Goal: Transaction & Acquisition: Purchase product/service

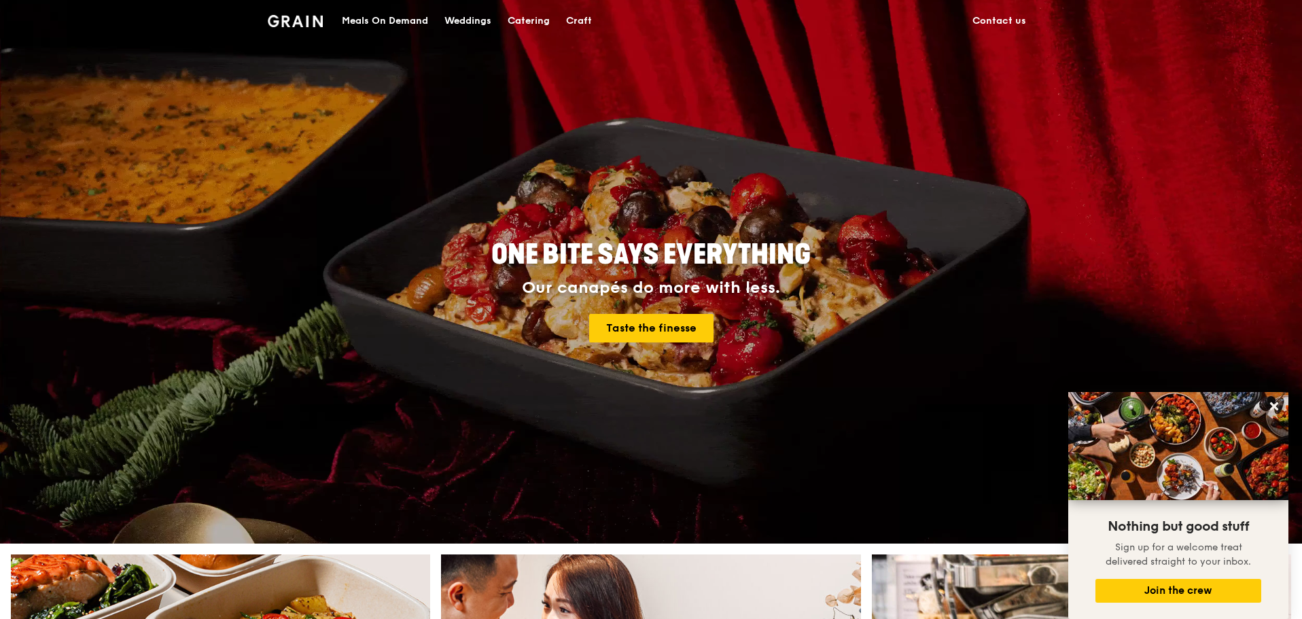
click at [524, 18] on div "Catering" at bounding box center [529, 21] width 42 height 41
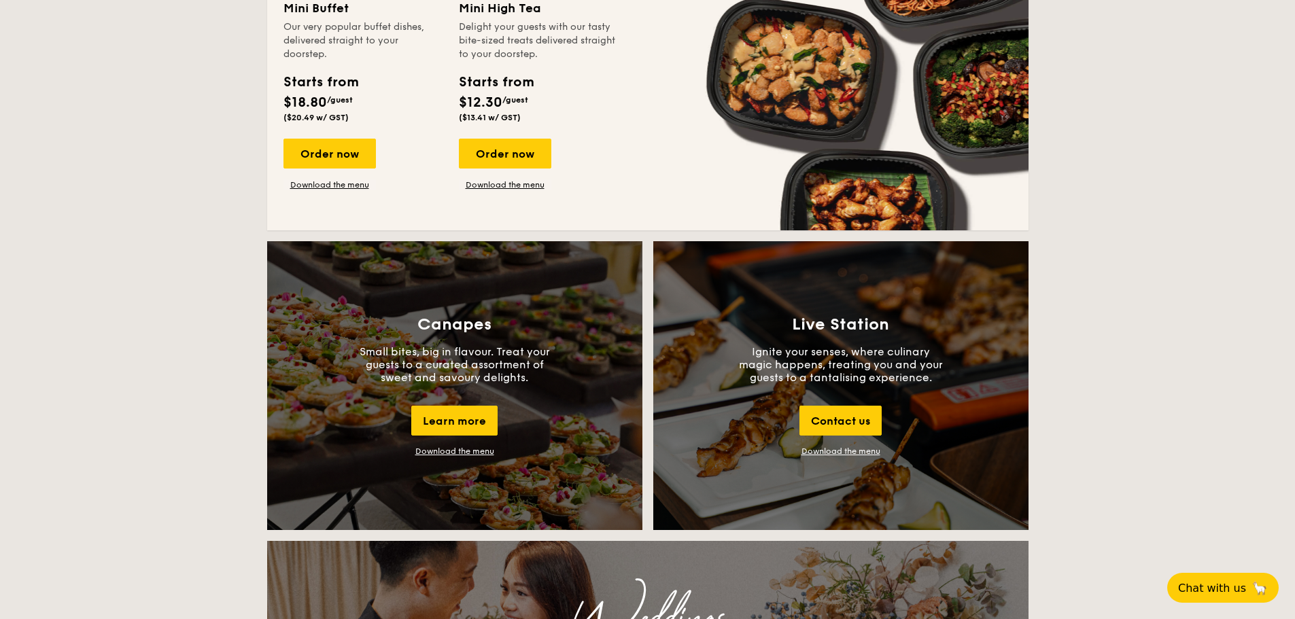
scroll to position [884, 0]
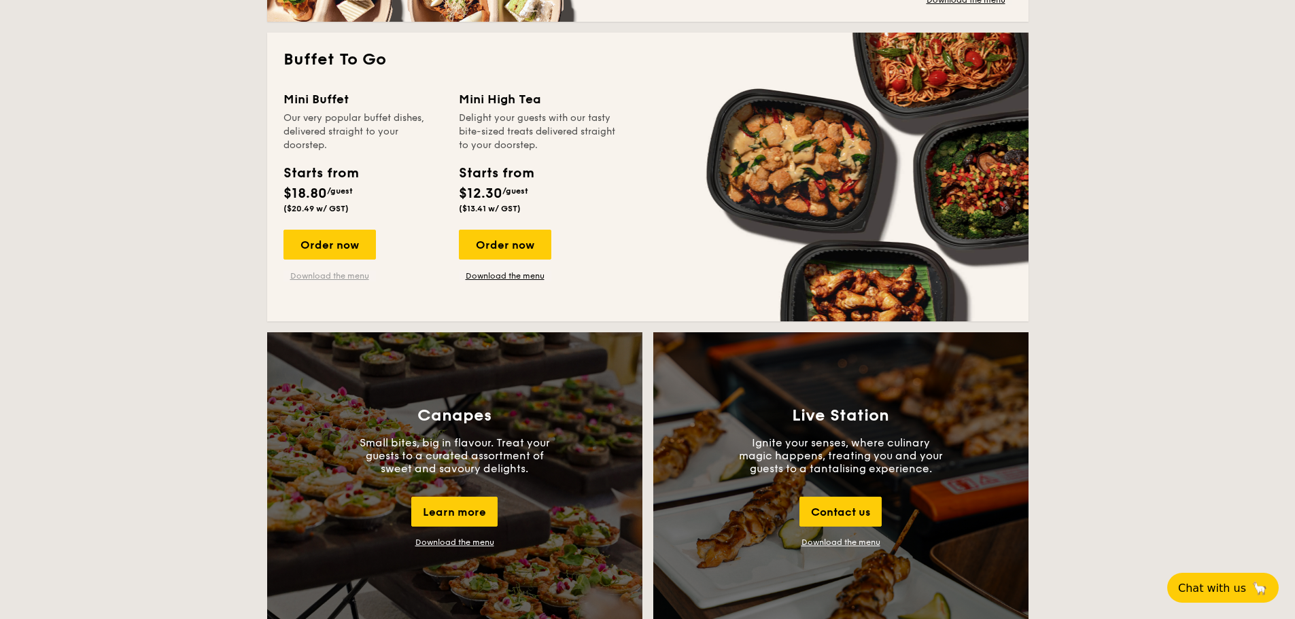
click at [326, 275] on link "Download the menu" at bounding box center [329, 275] width 92 height 11
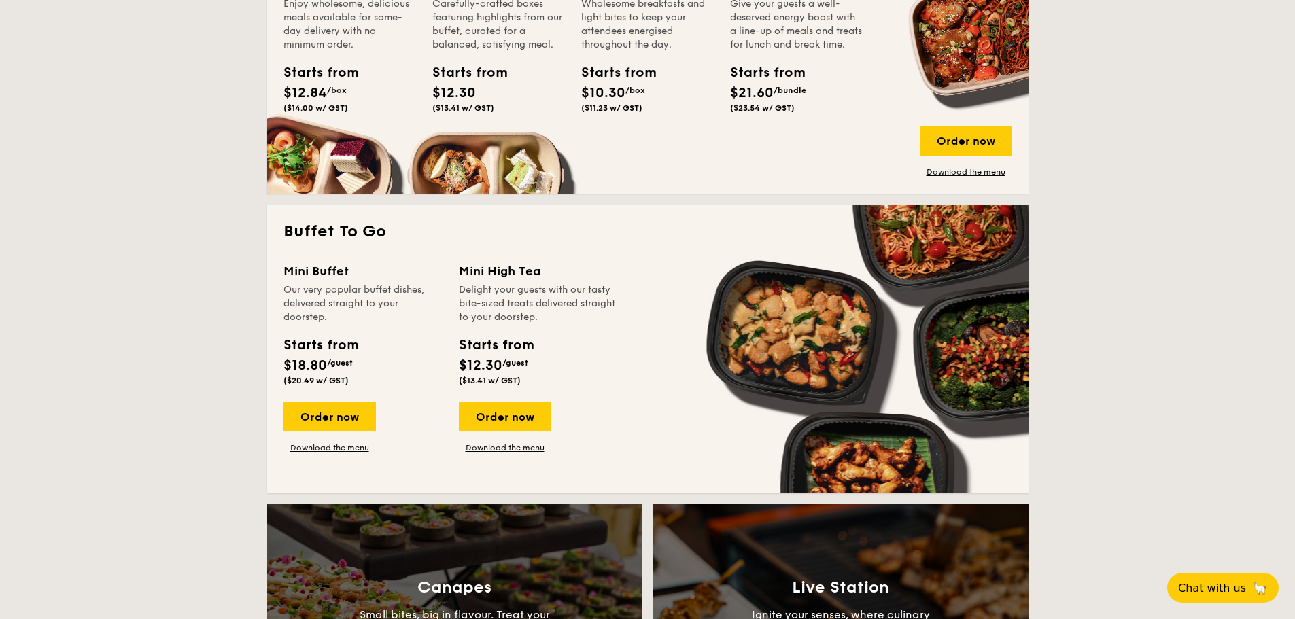
scroll to position [748, 0]
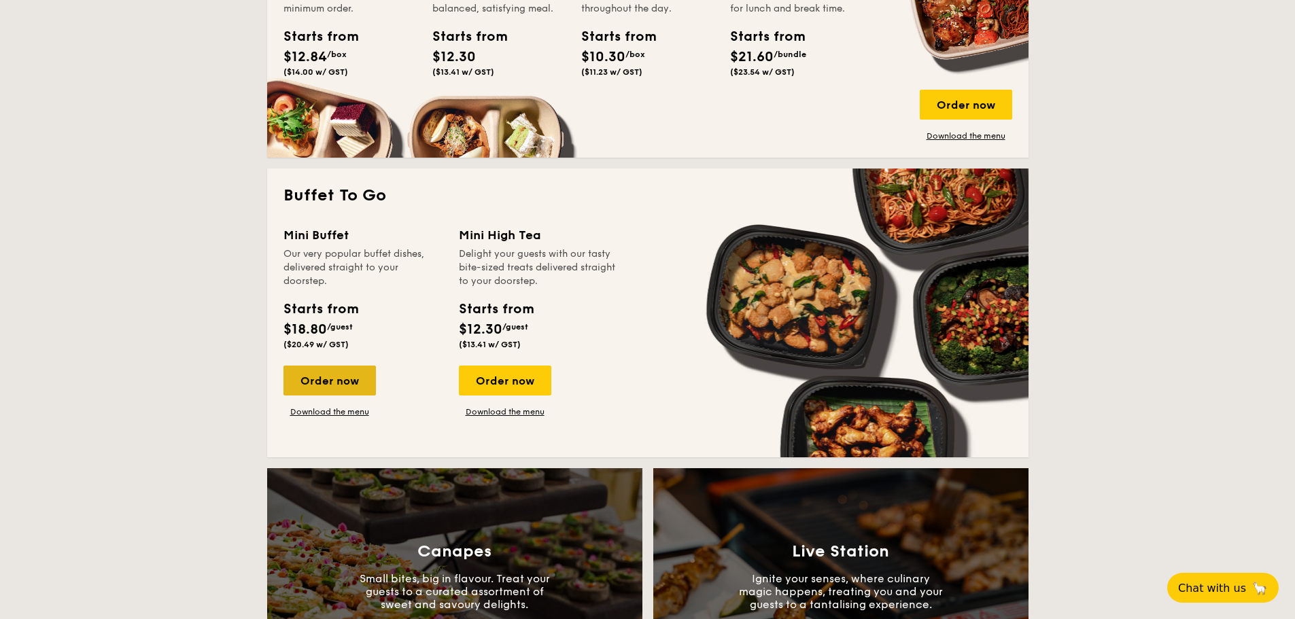
click at [328, 380] on div "Order now" at bounding box center [329, 381] width 92 height 30
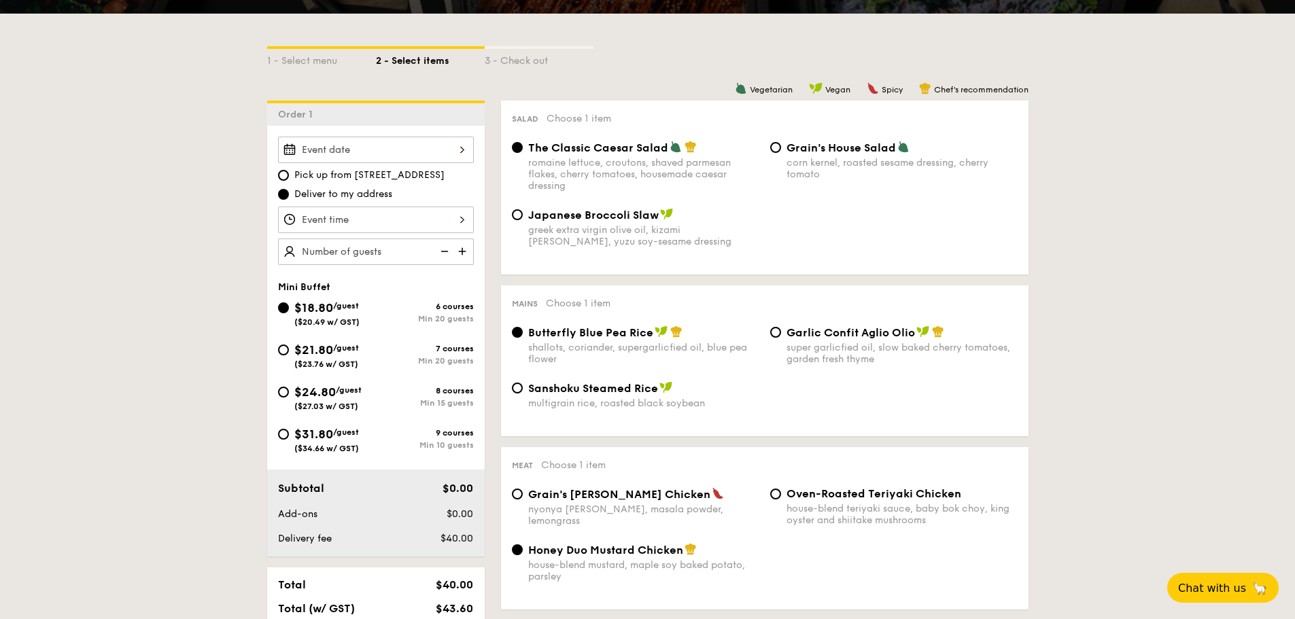
scroll to position [204, 0]
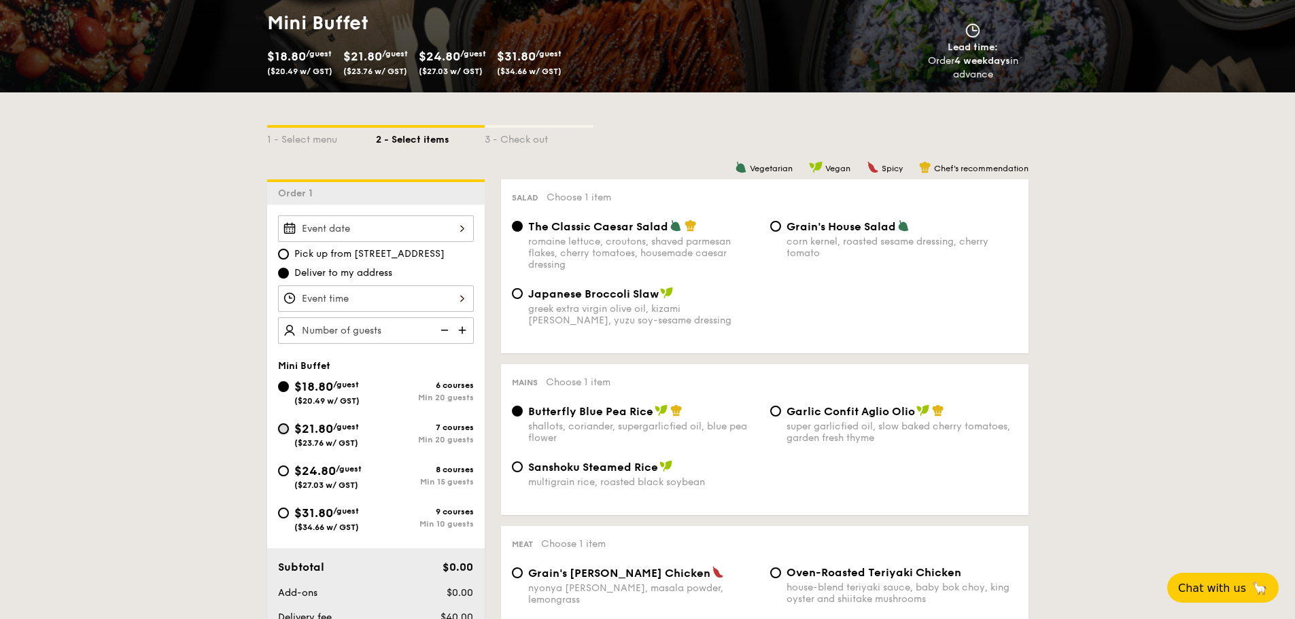
click at [285, 430] on input "$21.80 /guest ($23.76 w/ GST) 7 courses Min 20 guests" at bounding box center [283, 428] width 11 height 11
radio input "true"
radio input "false"
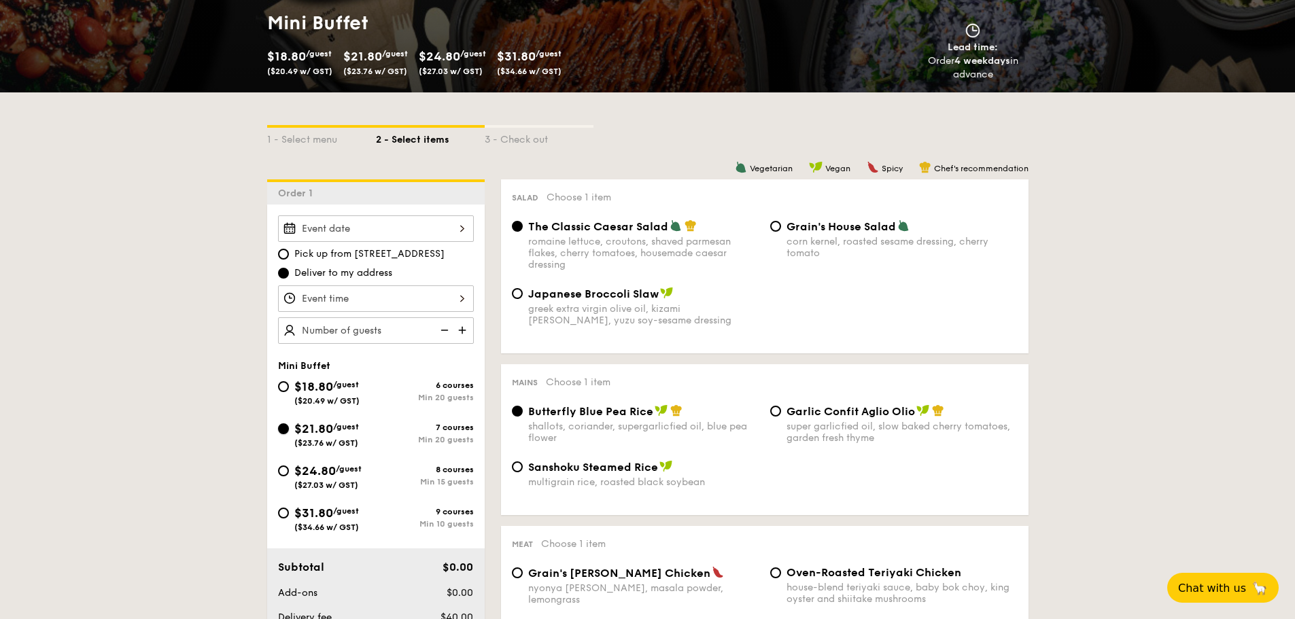
radio input "true"
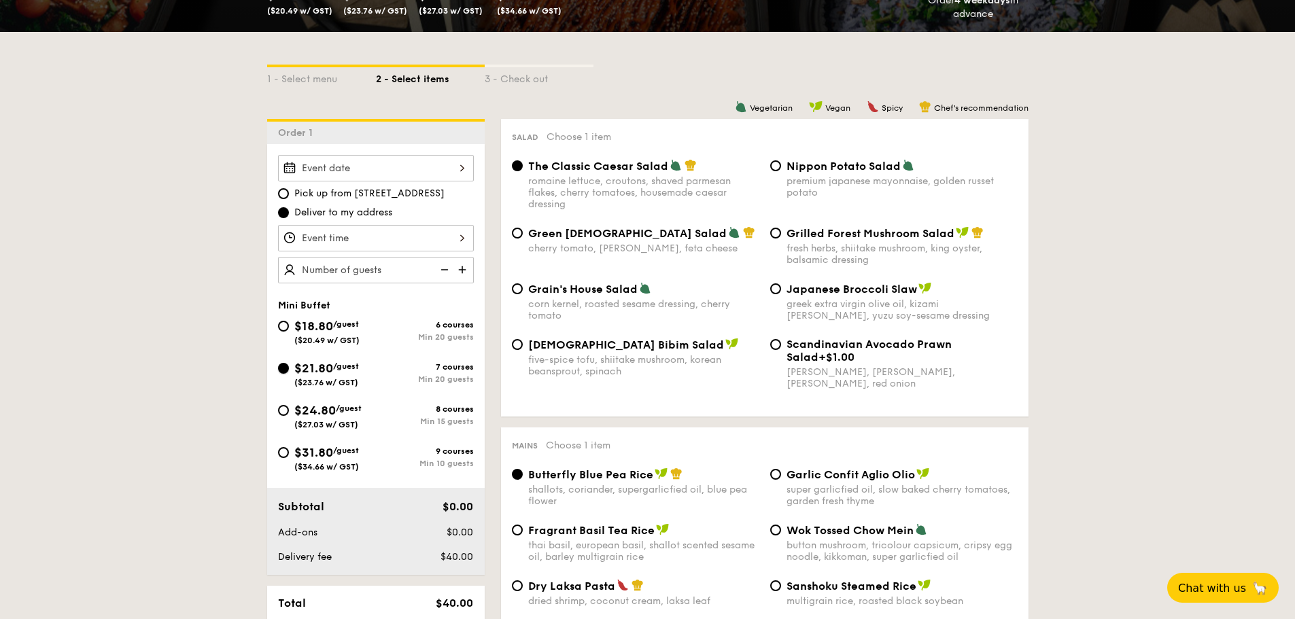
scroll to position [340, 0]
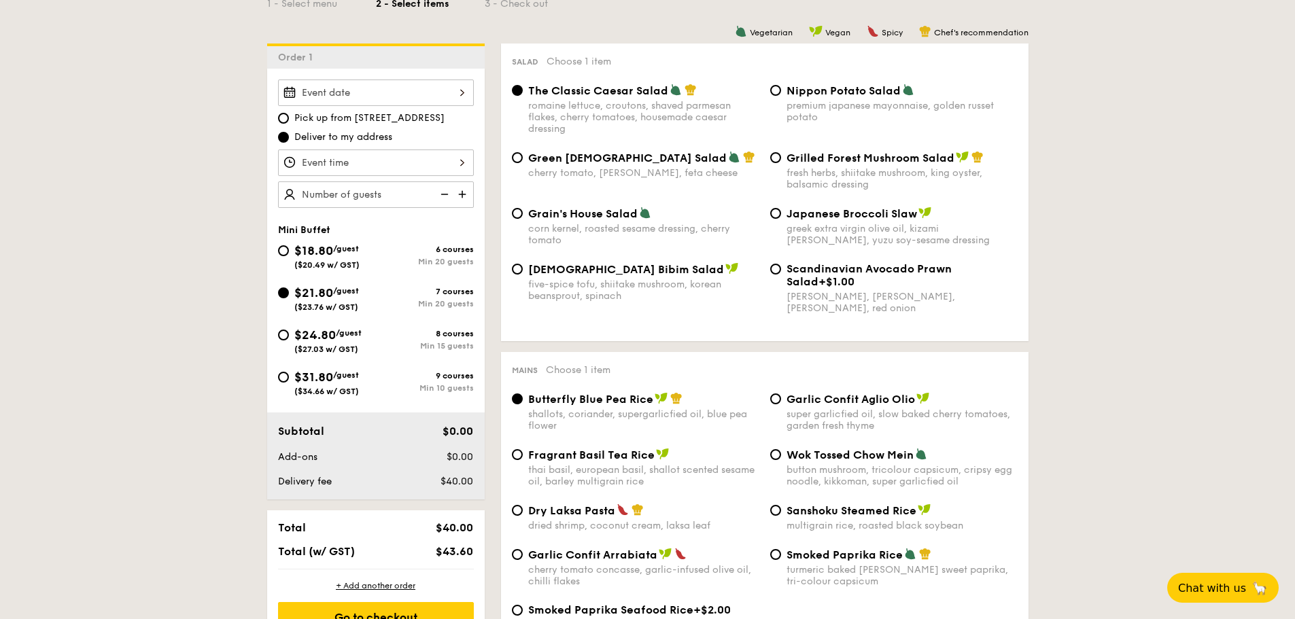
click at [292, 340] on div "$24.80 /guest ($27.03 w/ GST)" at bounding box center [327, 340] width 98 height 29
click at [289, 340] on input "$24.80 /guest ($27.03 w/ GST) 8 courses Min 15 guests" at bounding box center [283, 335] width 11 height 11
radio input "true"
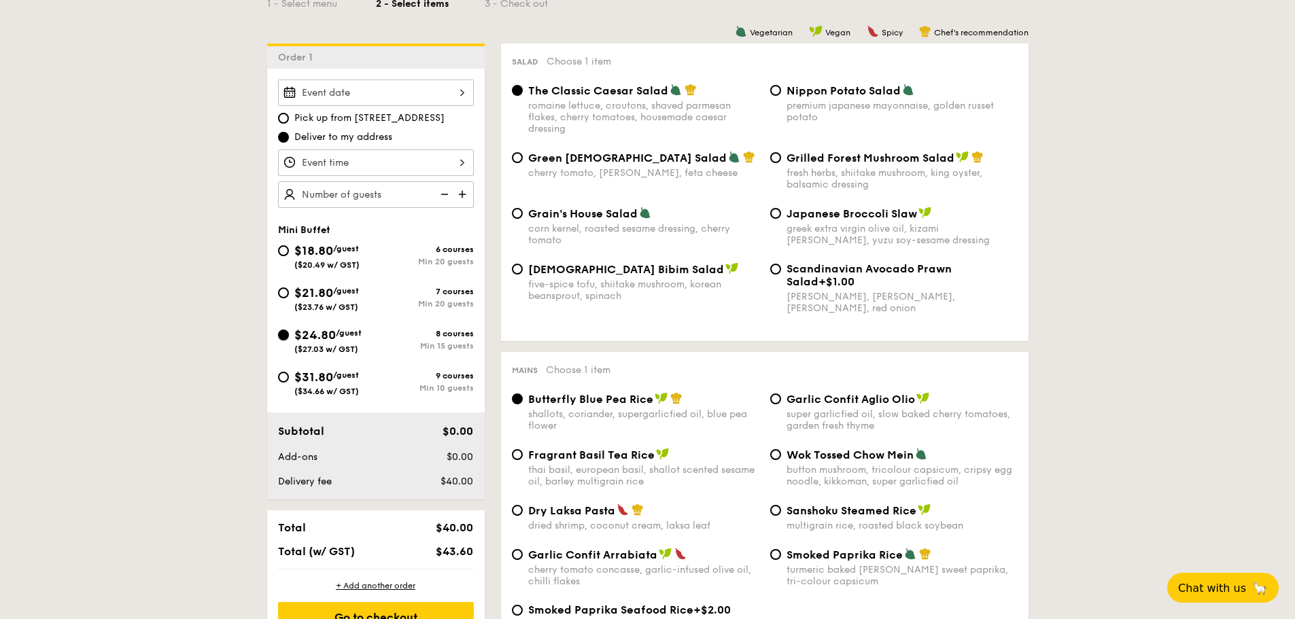
radio input "true"
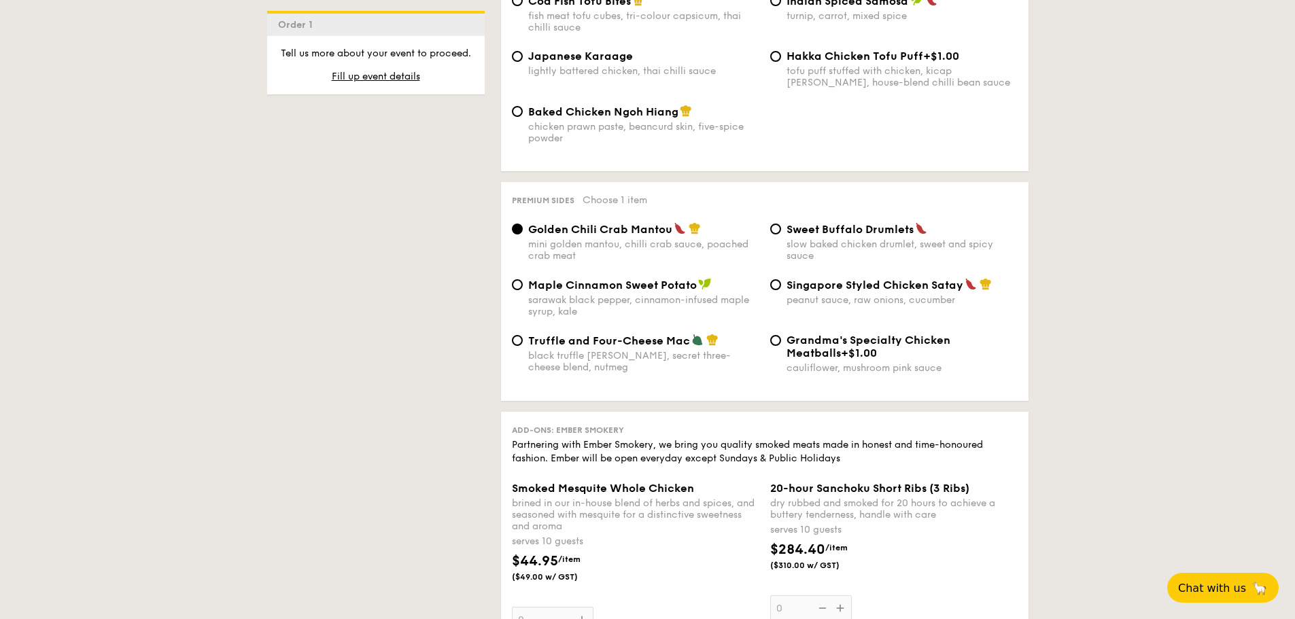
scroll to position [2515, 0]
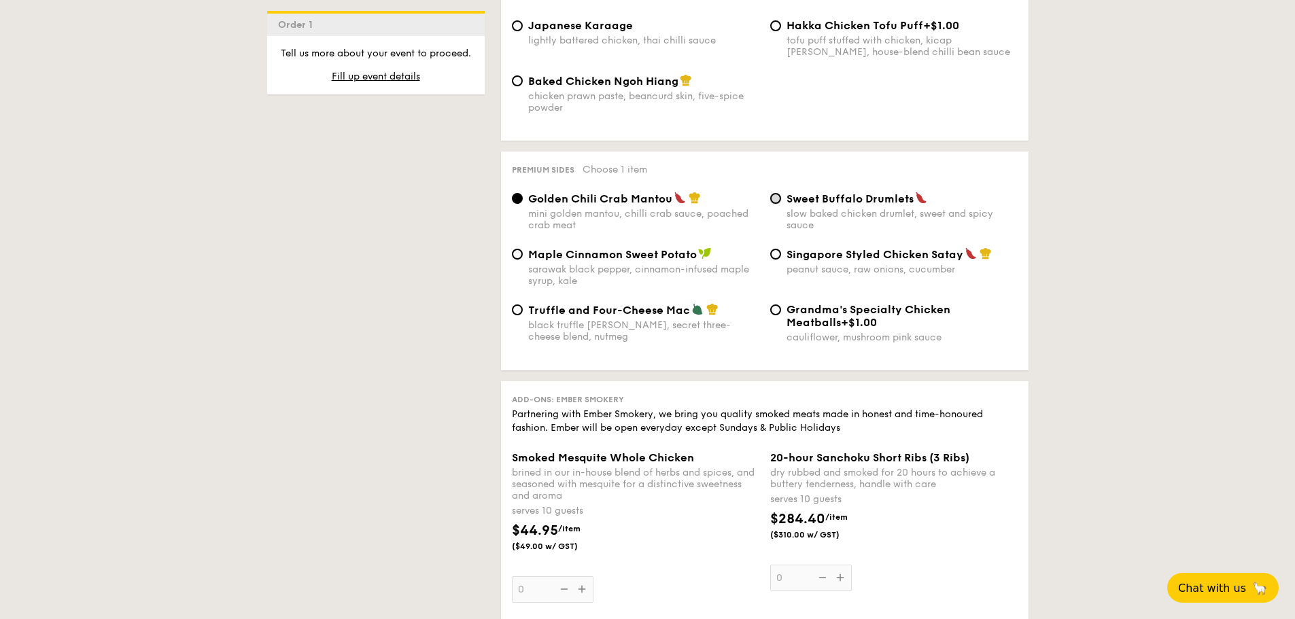
click at [777, 193] on input "Sweet Buffalo Drumlets slow baked chicken drumlet, sweet and spicy sauce" at bounding box center [775, 198] width 11 height 11
radio input "true"
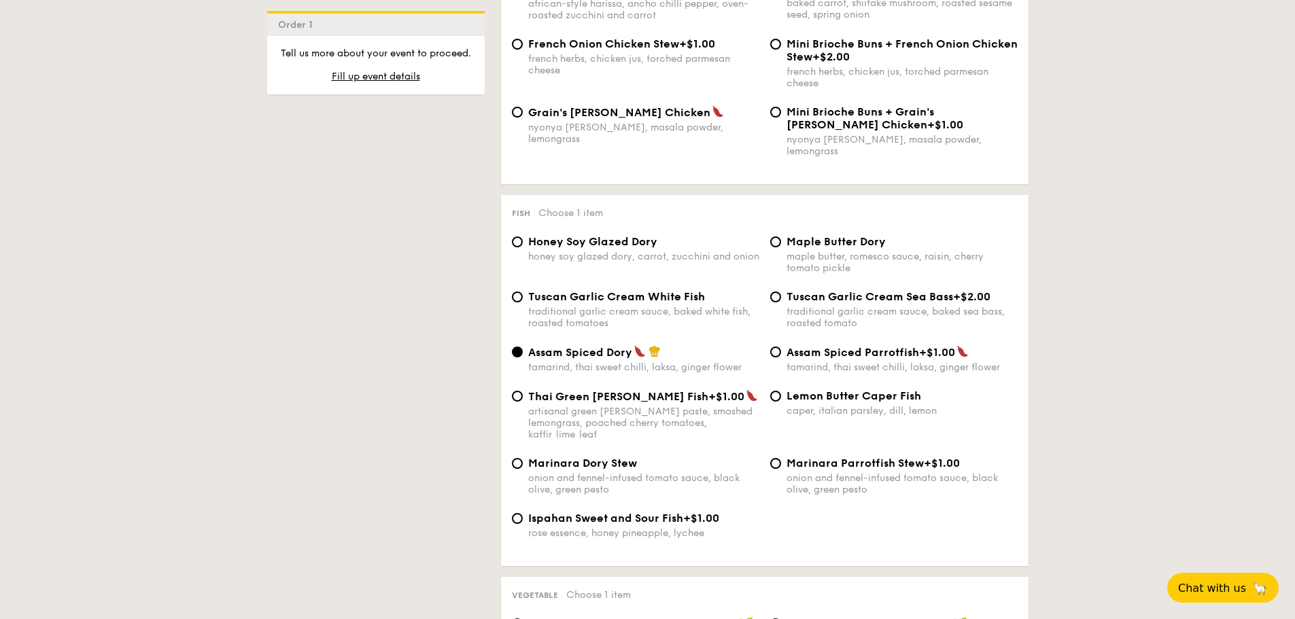
scroll to position [1019, 0]
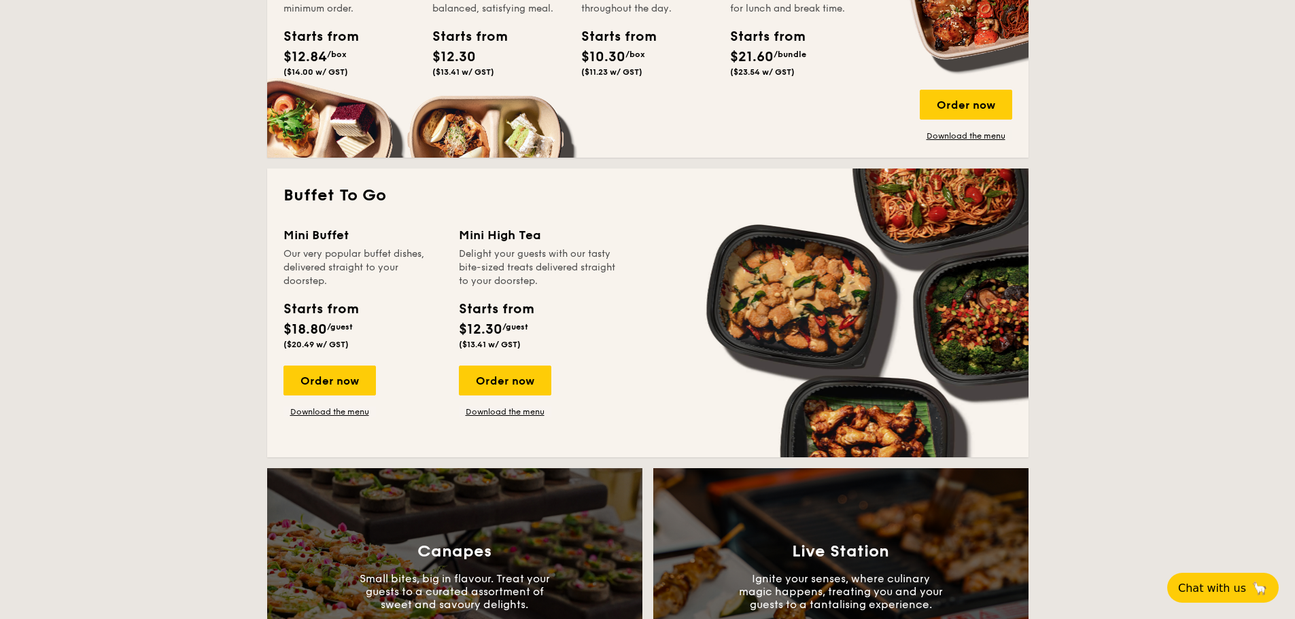
scroll to position [1934, 0]
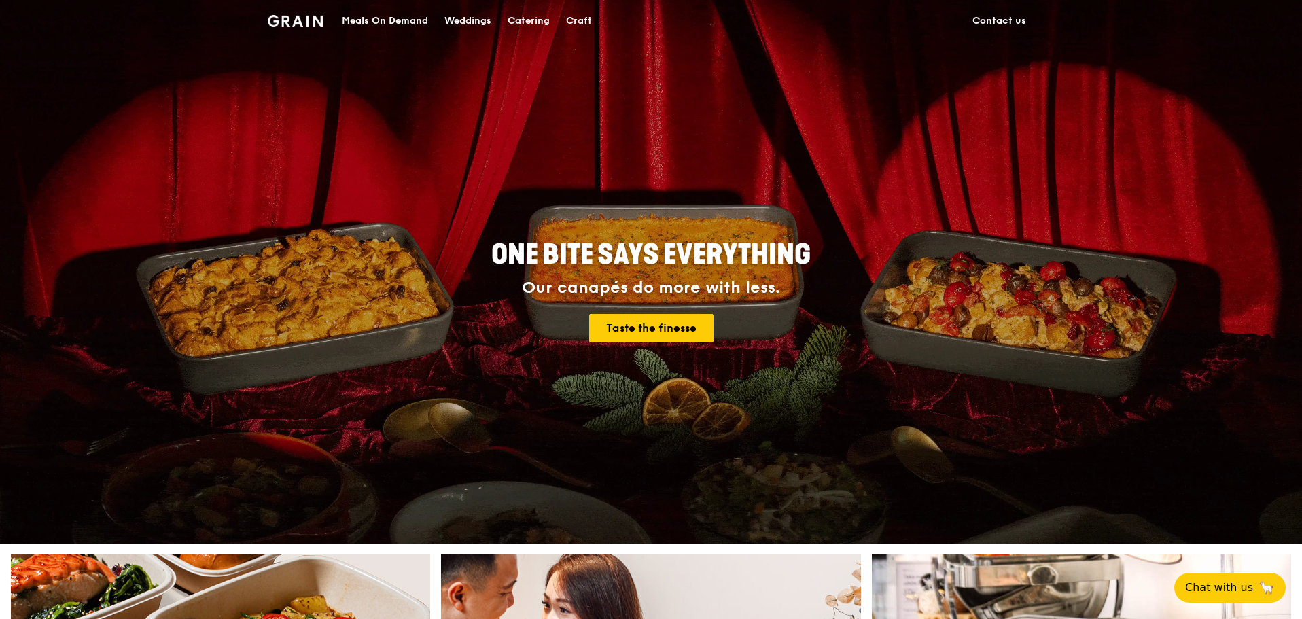
click at [533, 16] on div "Catering" at bounding box center [529, 21] width 42 height 41
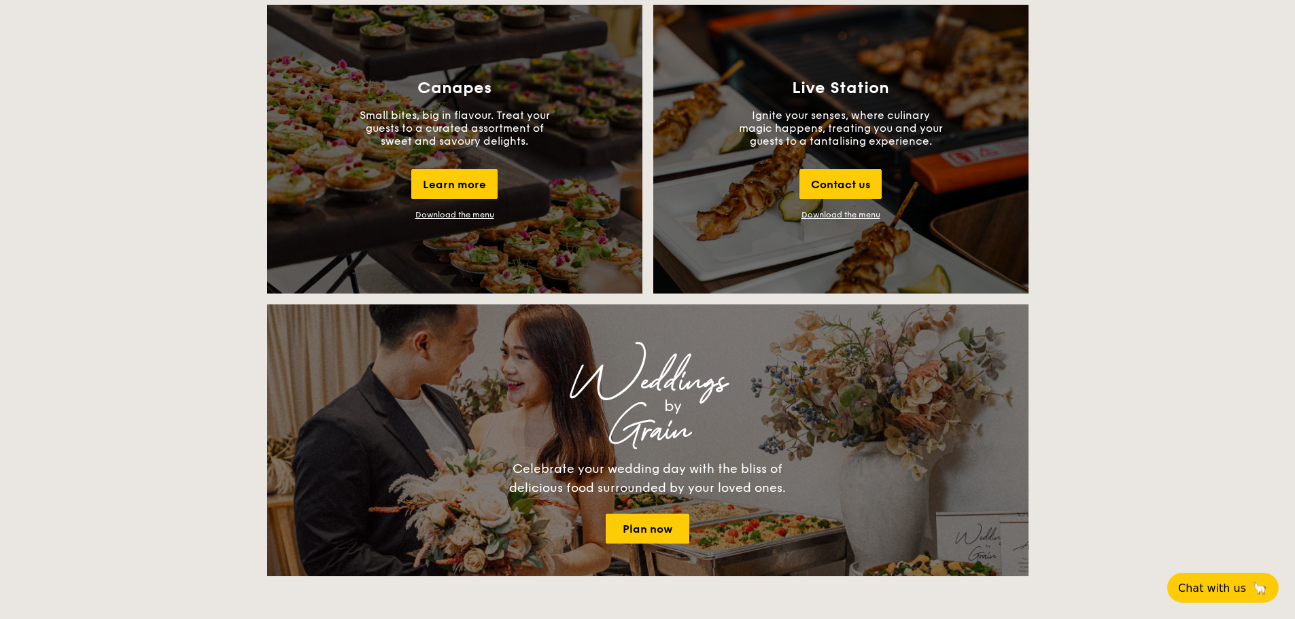
scroll to position [1087, 0]
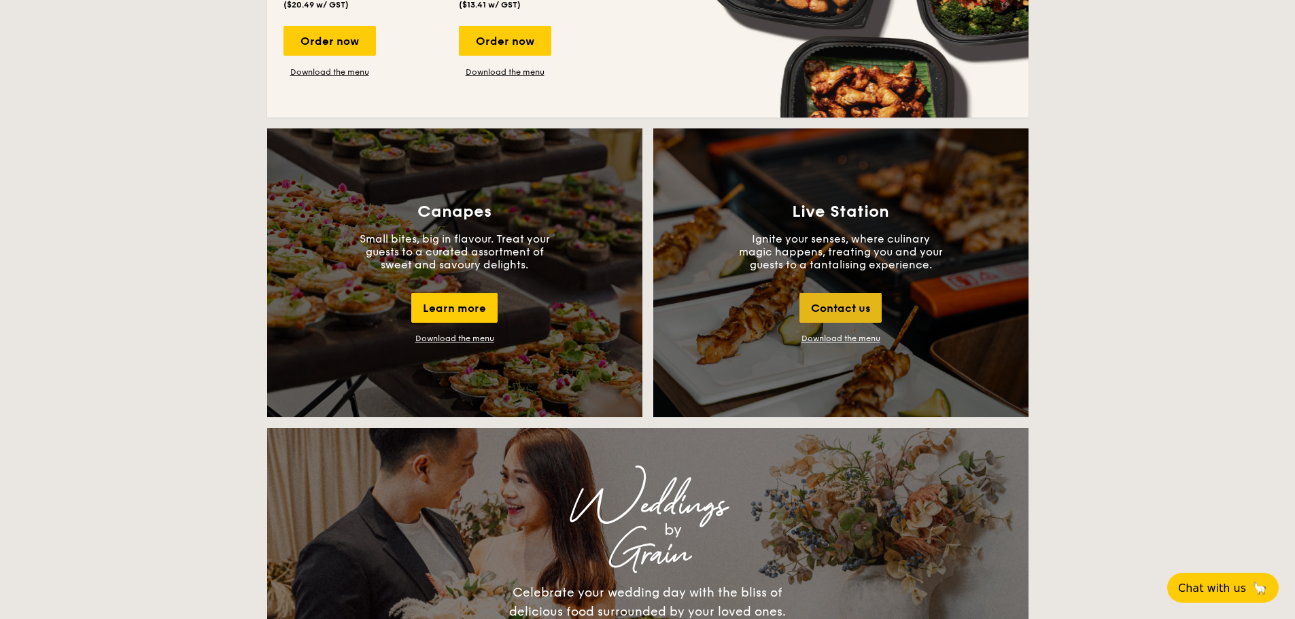
click at [831, 302] on div "Contact us" at bounding box center [840, 308] width 82 height 30
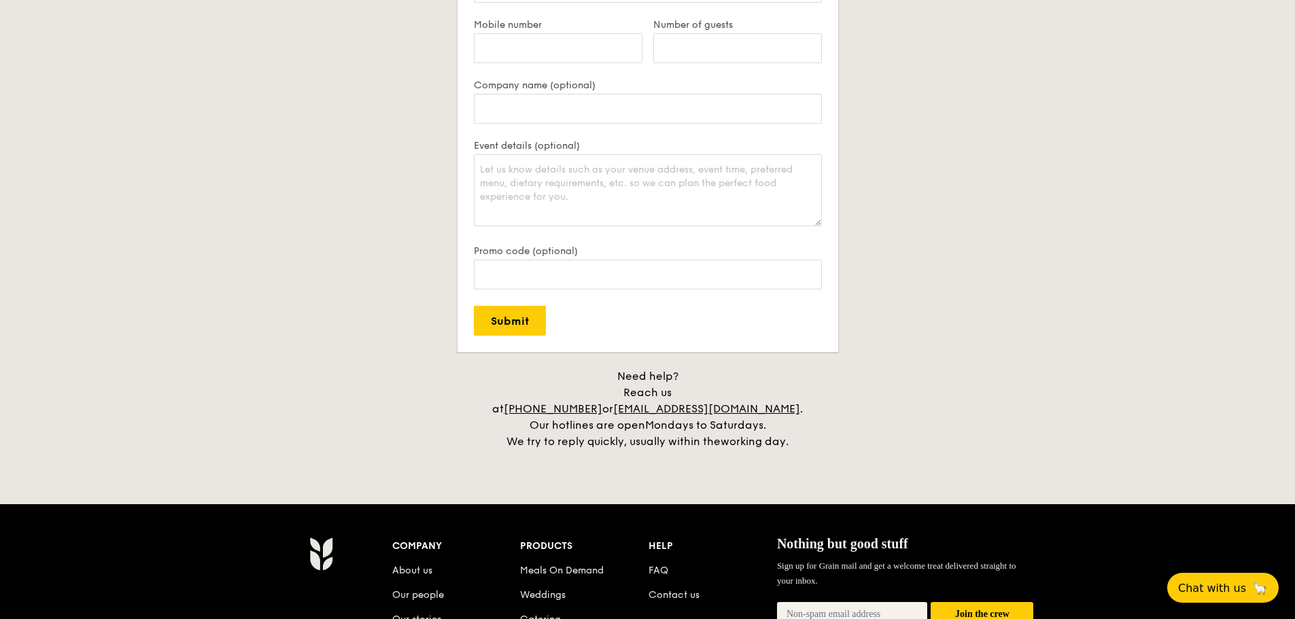
scroll to position [2536, 0]
